Goal: Contribute content

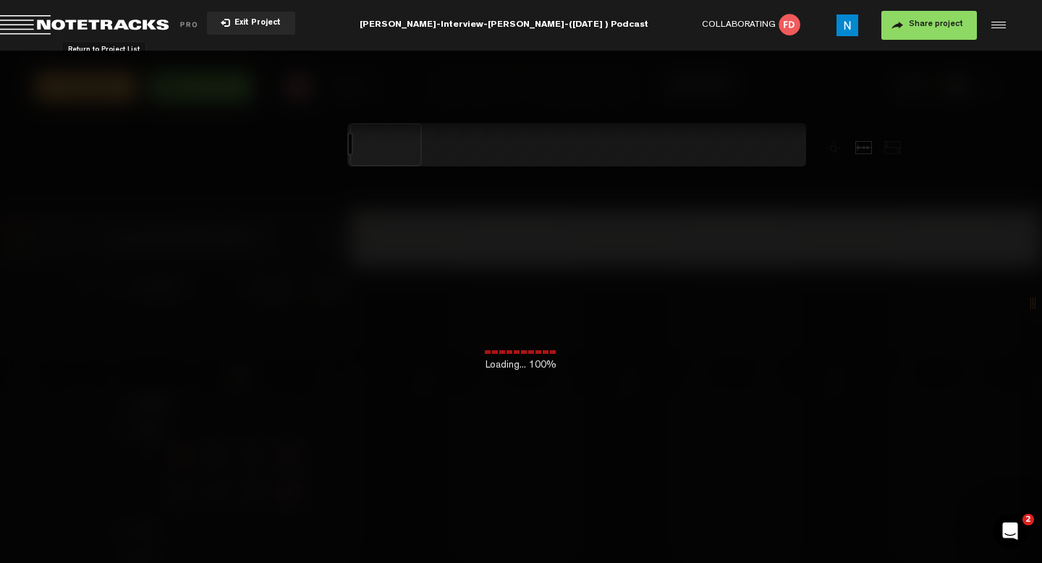
click at [103, 26] on span "Return to Project List" at bounding box center [101, 25] width 203 height 20
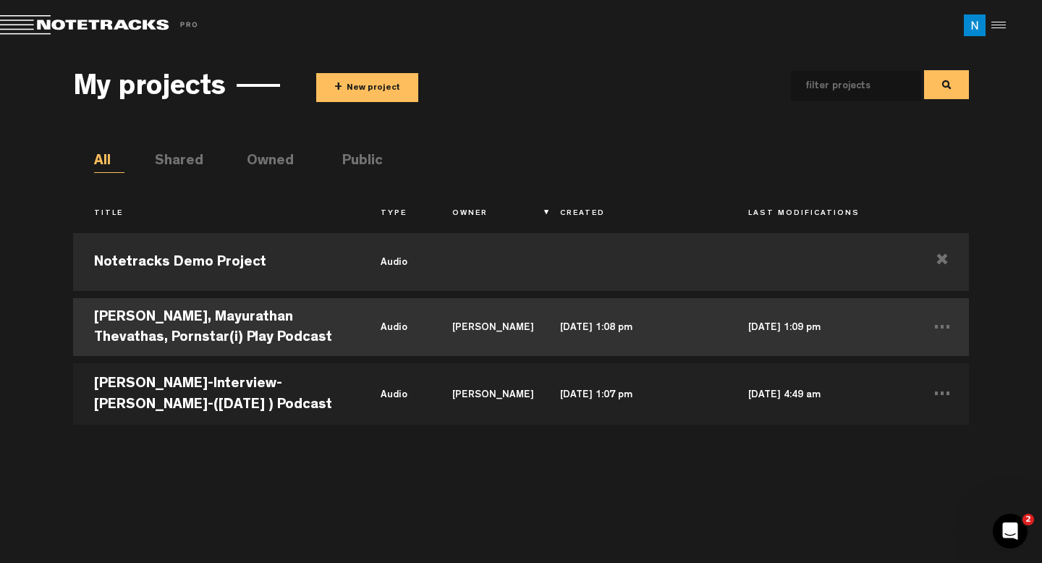
click at [290, 316] on td "[PERSON_NAME], Mayurathan Thevathas, Pornstar(i) Play Podcast" at bounding box center [216, 327] width 287 height 65
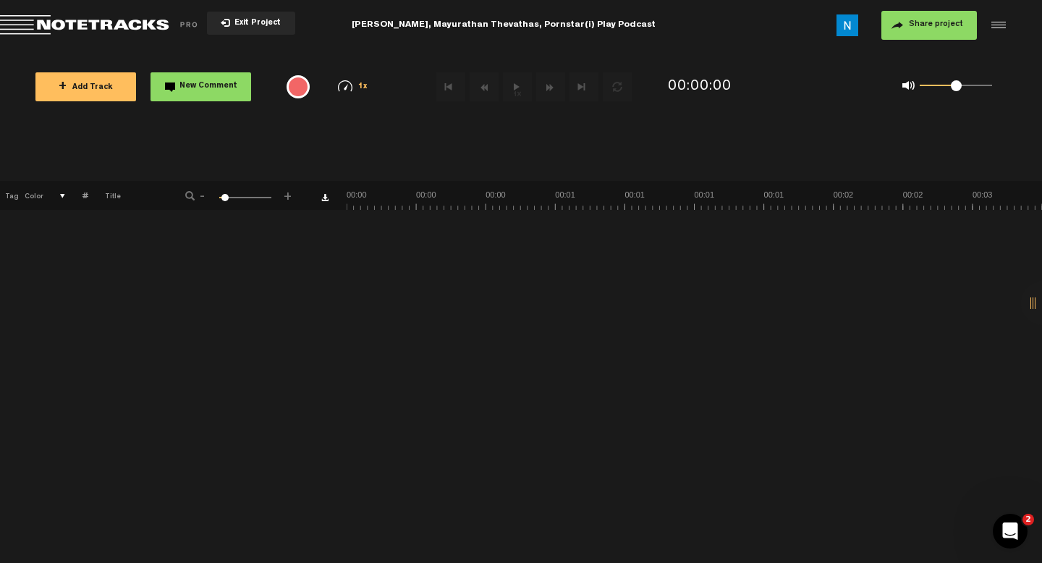
click at [111, 84] on button "+ Add Track" at bounding box center [85, 86] width 101 height 29
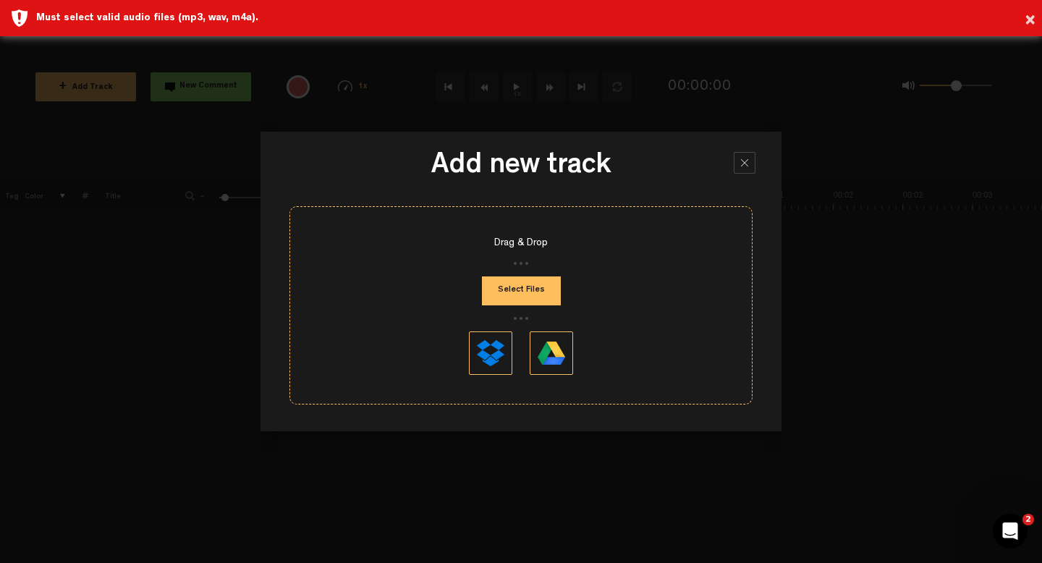
click at [512, 286] on button "Select Files" at bounding box center [521, 291] width 79 height 29
click at [744, 167] on div at bounding box center [745, 163] width 22 height 22
